Goal: Information Seeking & Learning: Check status

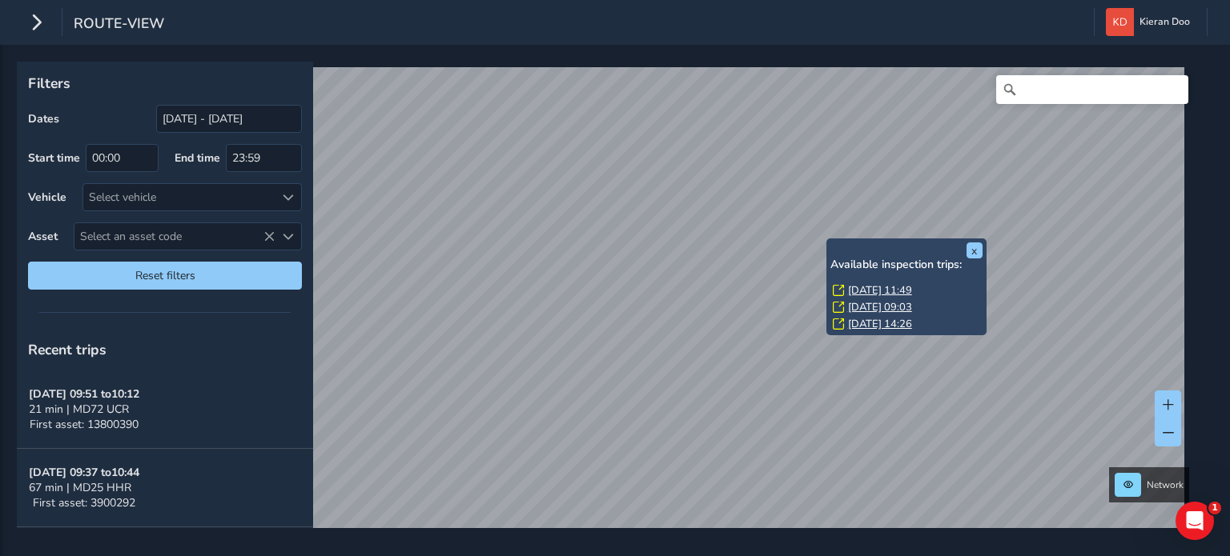
click at [871, 287] on link "Tue, 28 Jan, 11:49" at bounding box center [880, 290] width 64 height 14
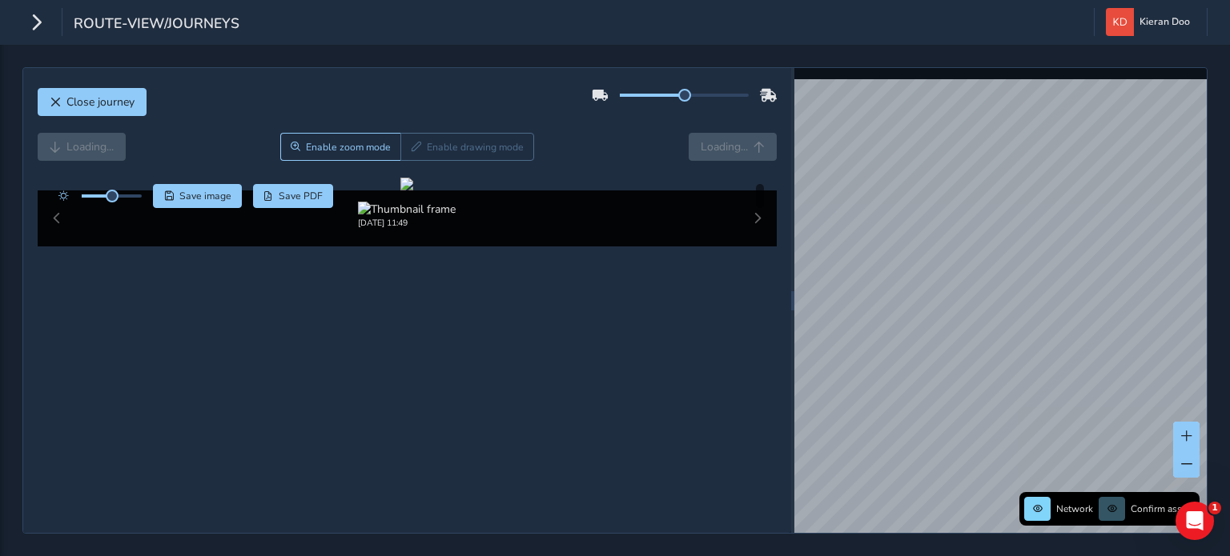
drag, startPoint x: 118, startPoint y: 195, endPoint x: 133, endPoint y: 202, distance: 15.8
click at [133, 202] on div at bounding box center [96, 196] width 92 height 24
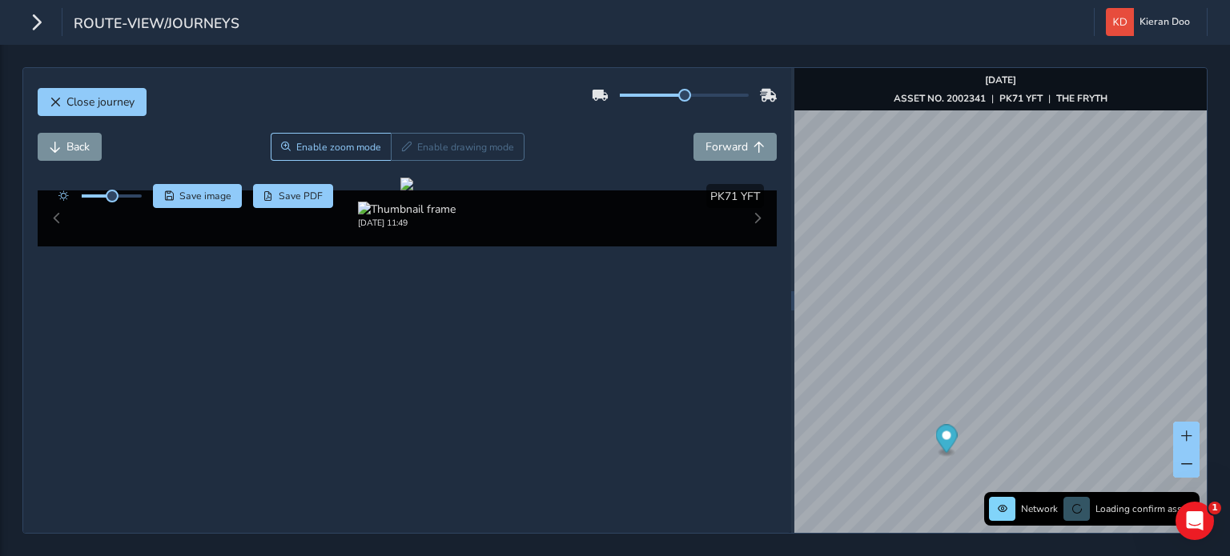
drag, startPoint x: 114, startPoint y: 188, endPoint x: 124, endPoint y: 194, distance: 11.1
click at [124, 194] on div at bounding box center [96, 196] width 92 height 24
drag, startPoint x: 112, startPoint y: 195, endPoint x: 128, endPoint y: 201, distance: 17.0
click at [128, 201] on span at bounding box center [127, 196] width 13 height 13
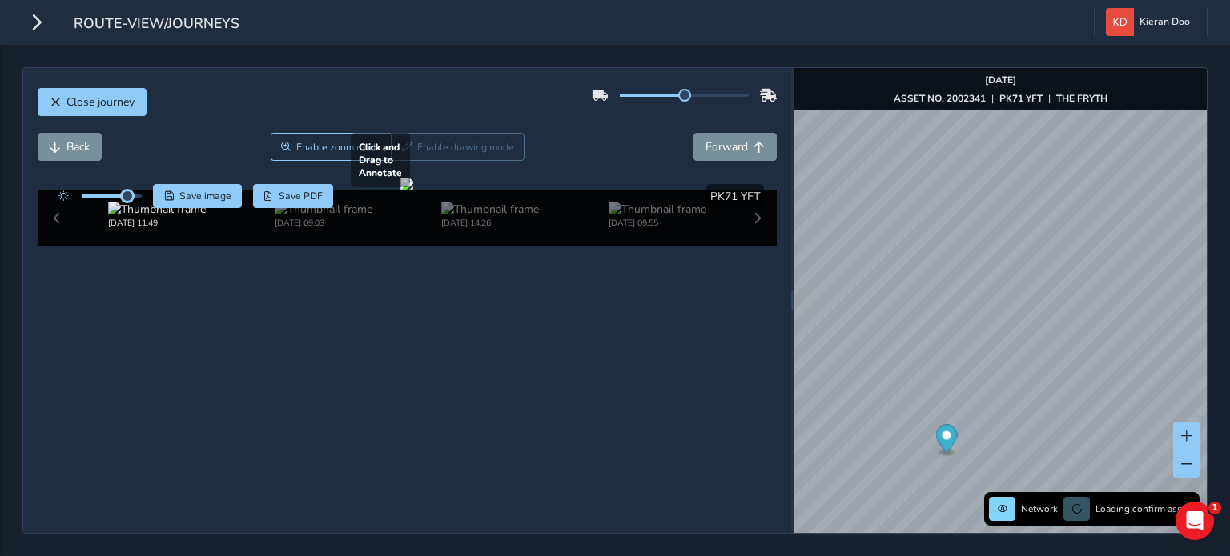
scroll to position [80, 0]
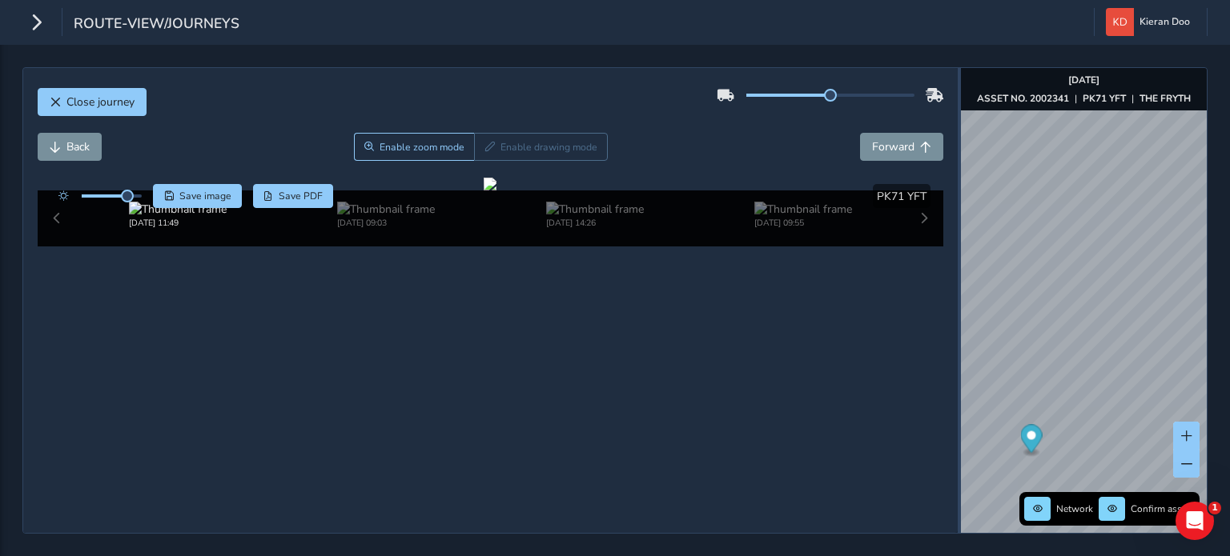
drag, startPoint x: 791, startPoint y: 226, endPoint x: 954, endPoint y: 234, distance: 163.5
click at [958, 234] on div at bounding box center [959, 300] width 3 height 465
click at [496, 191] on div at bounding box center [490, 184] width 13 height 13
